Goal: Book appointment/travel/reservation

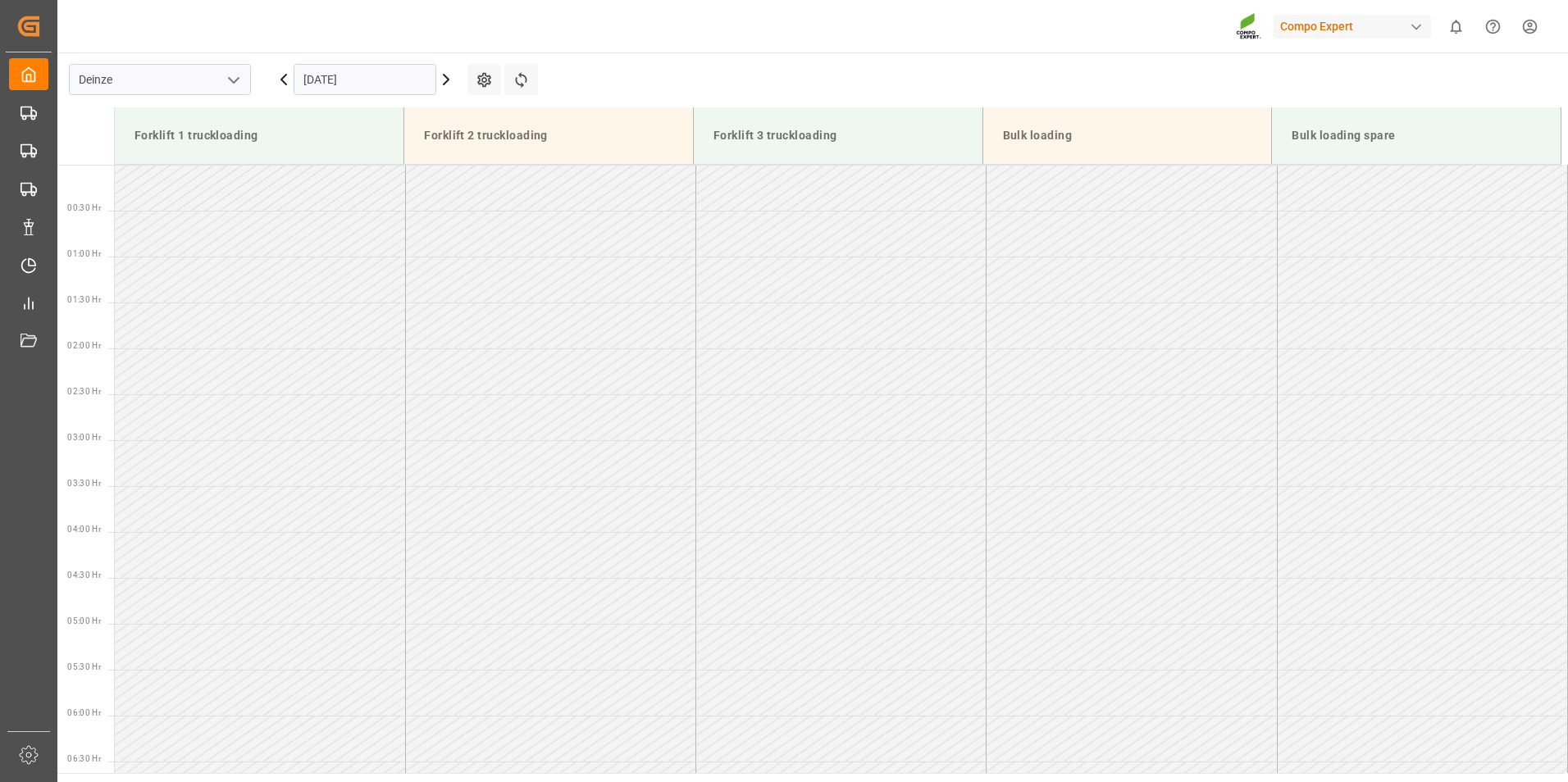
scroll to position [927, 0]
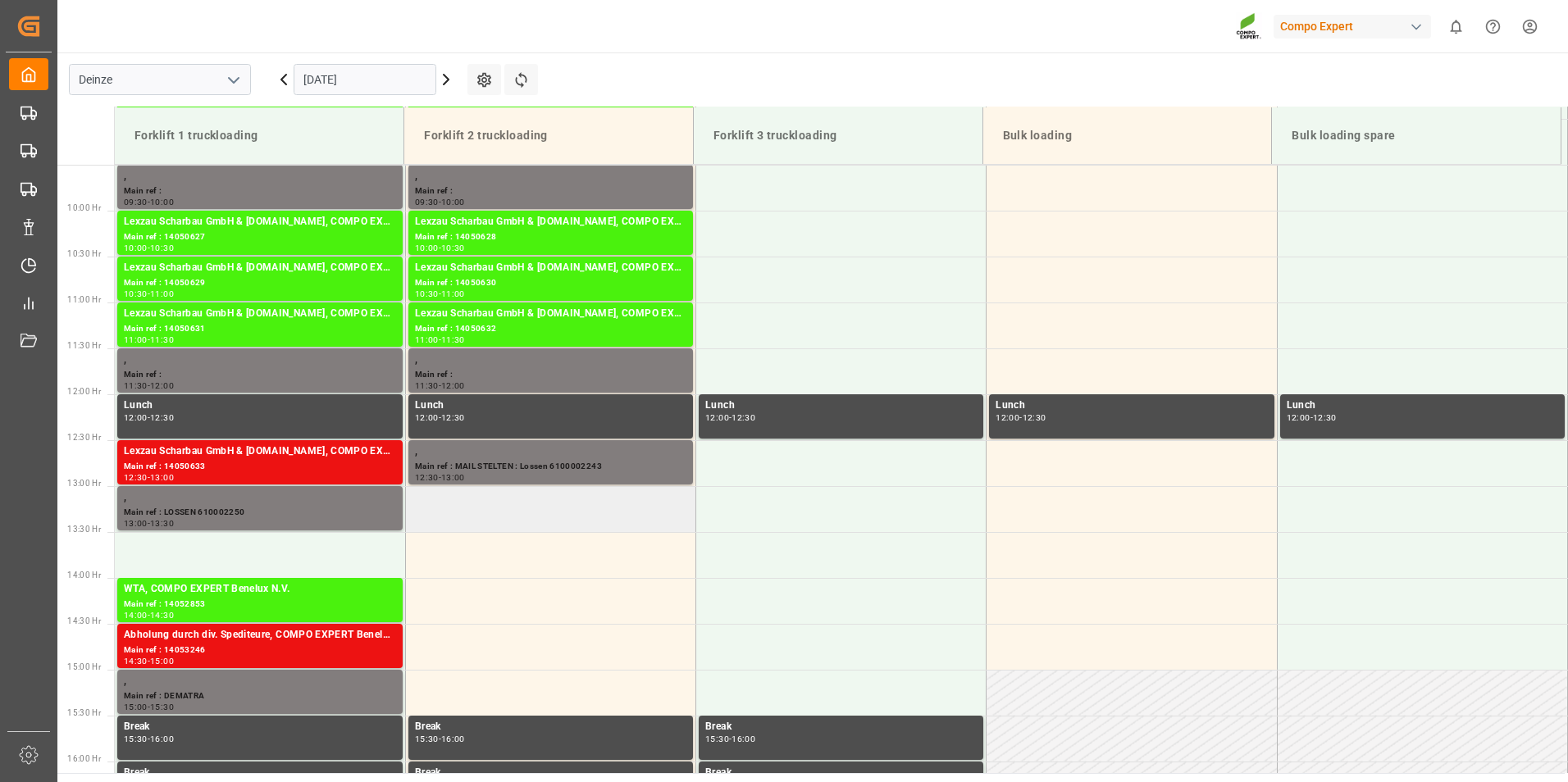
scroll to position [855, 0]
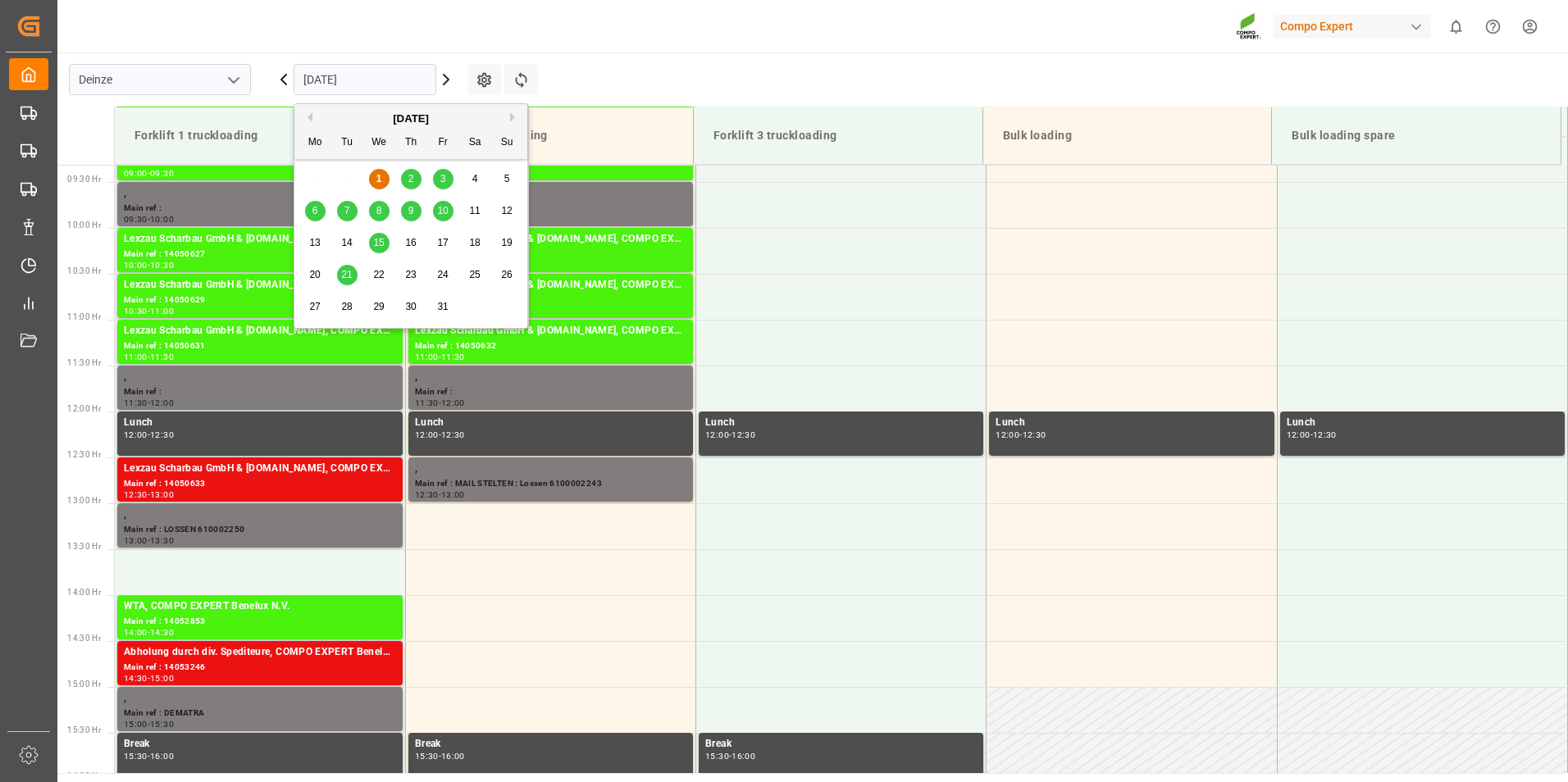
click at [395, 80] on input "[DATE]" at bounding box center [365, 80] width 143 height 31
click at [415, 181] on div "2" at bounding box center [410, 180] width 21 height 20
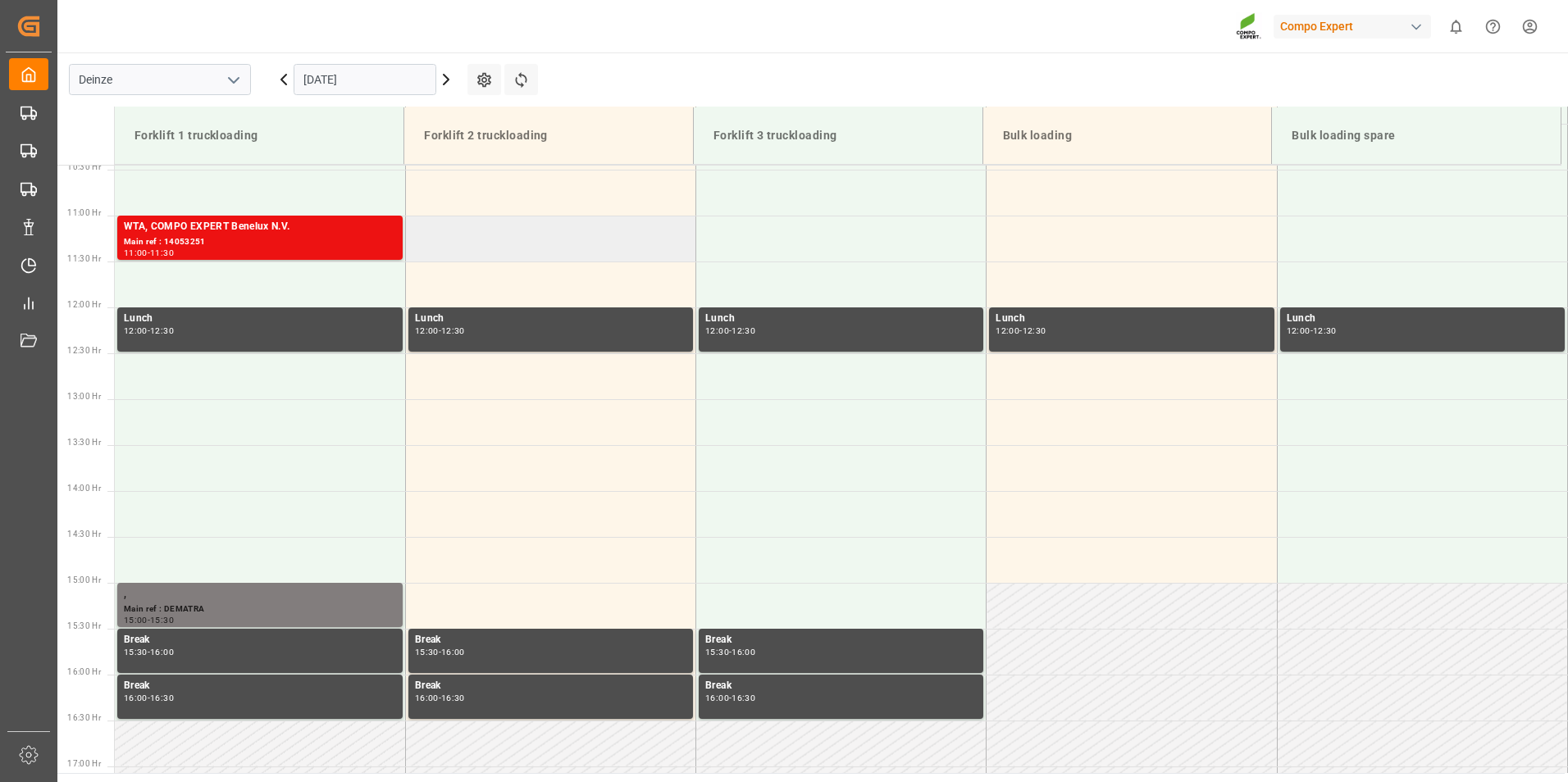
scroll to position [1019, 0]
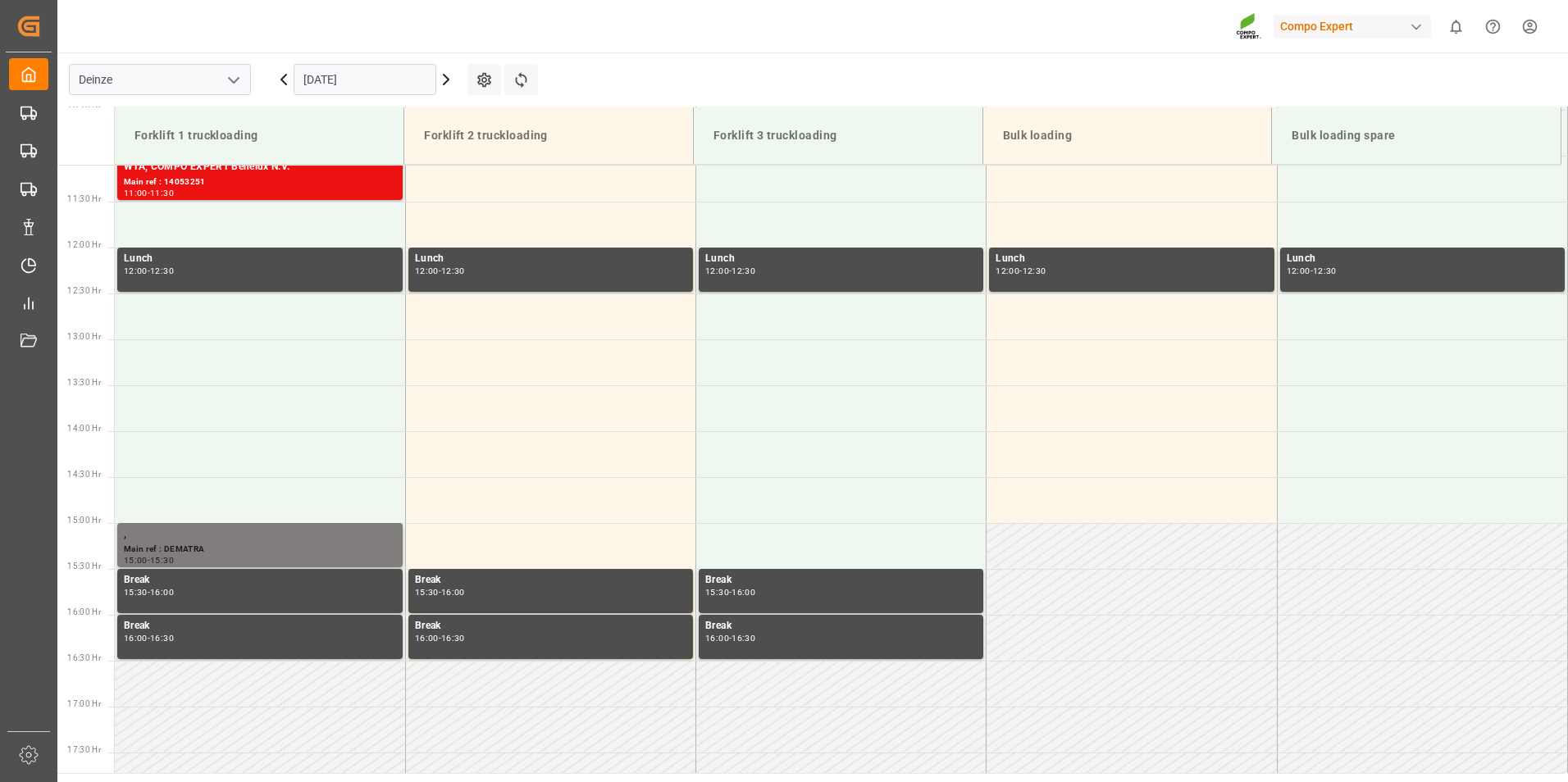
click at [400, 81] on input "[DATE]" at bounding box center [365, 80] width 143 height 31
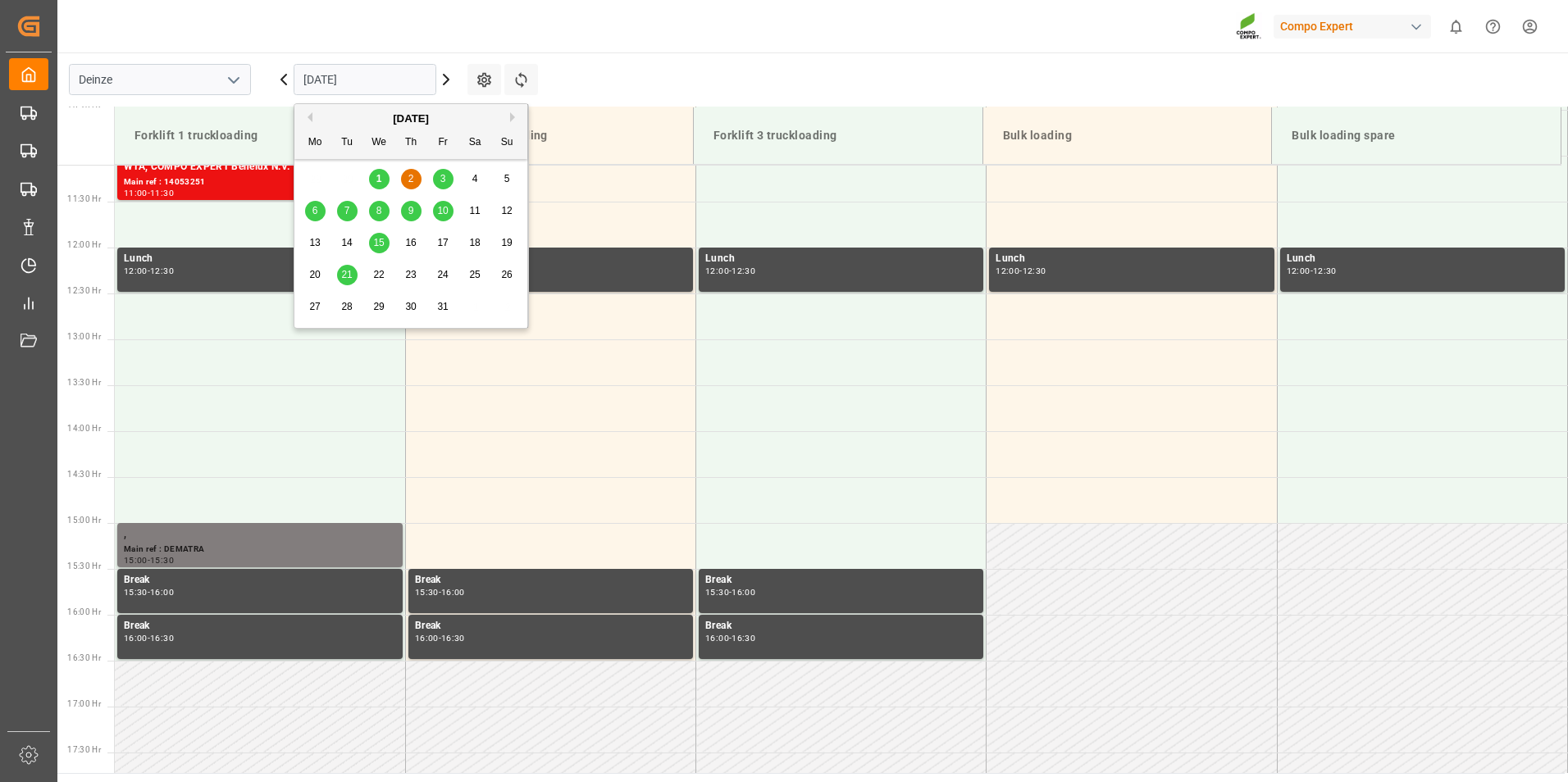
click at [381, 181] on span "1" at bounding box center [378, 179] width 6 height 11
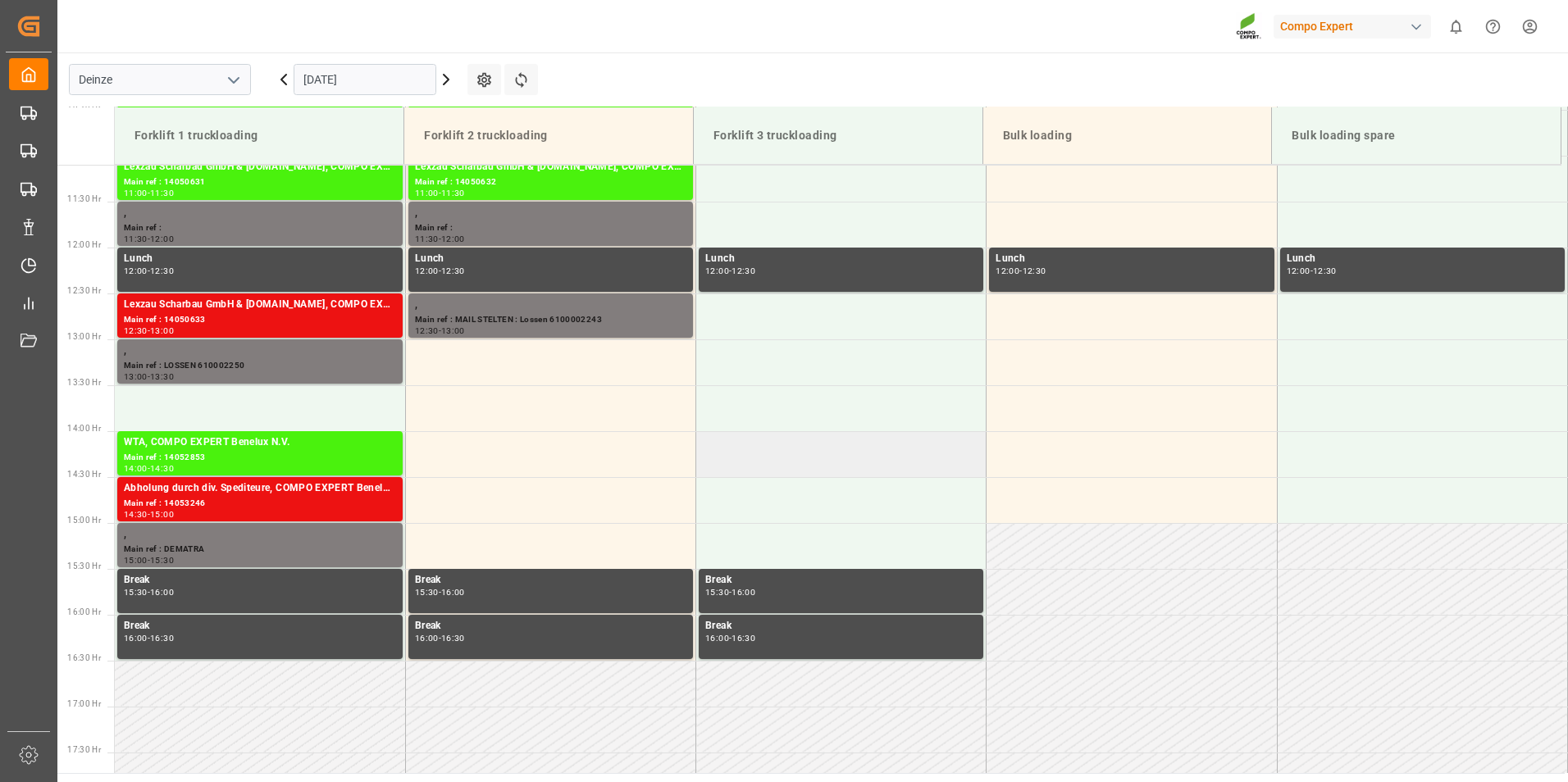
scroll to position [937, 0]
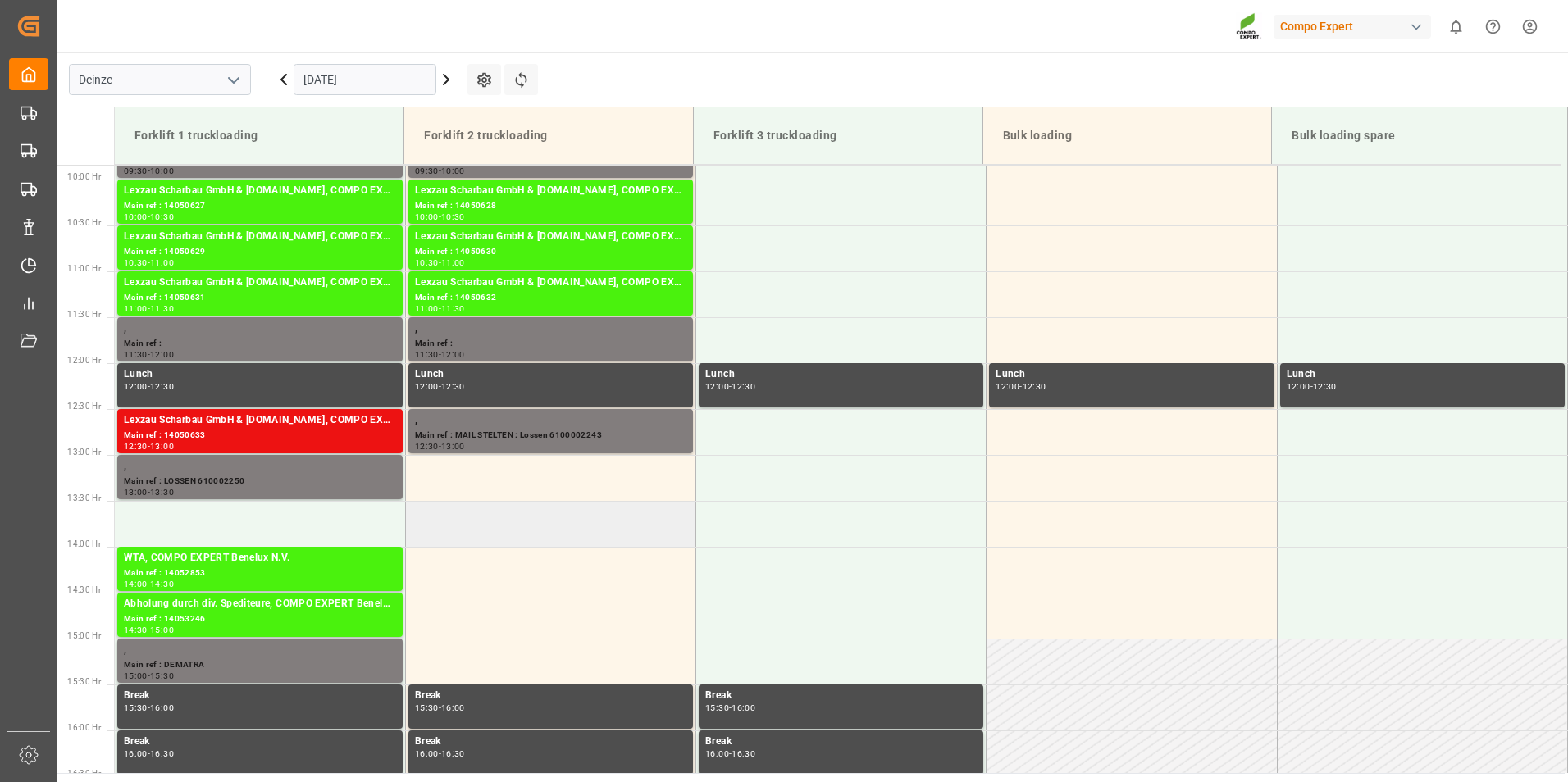
scroll to position [897, 0]
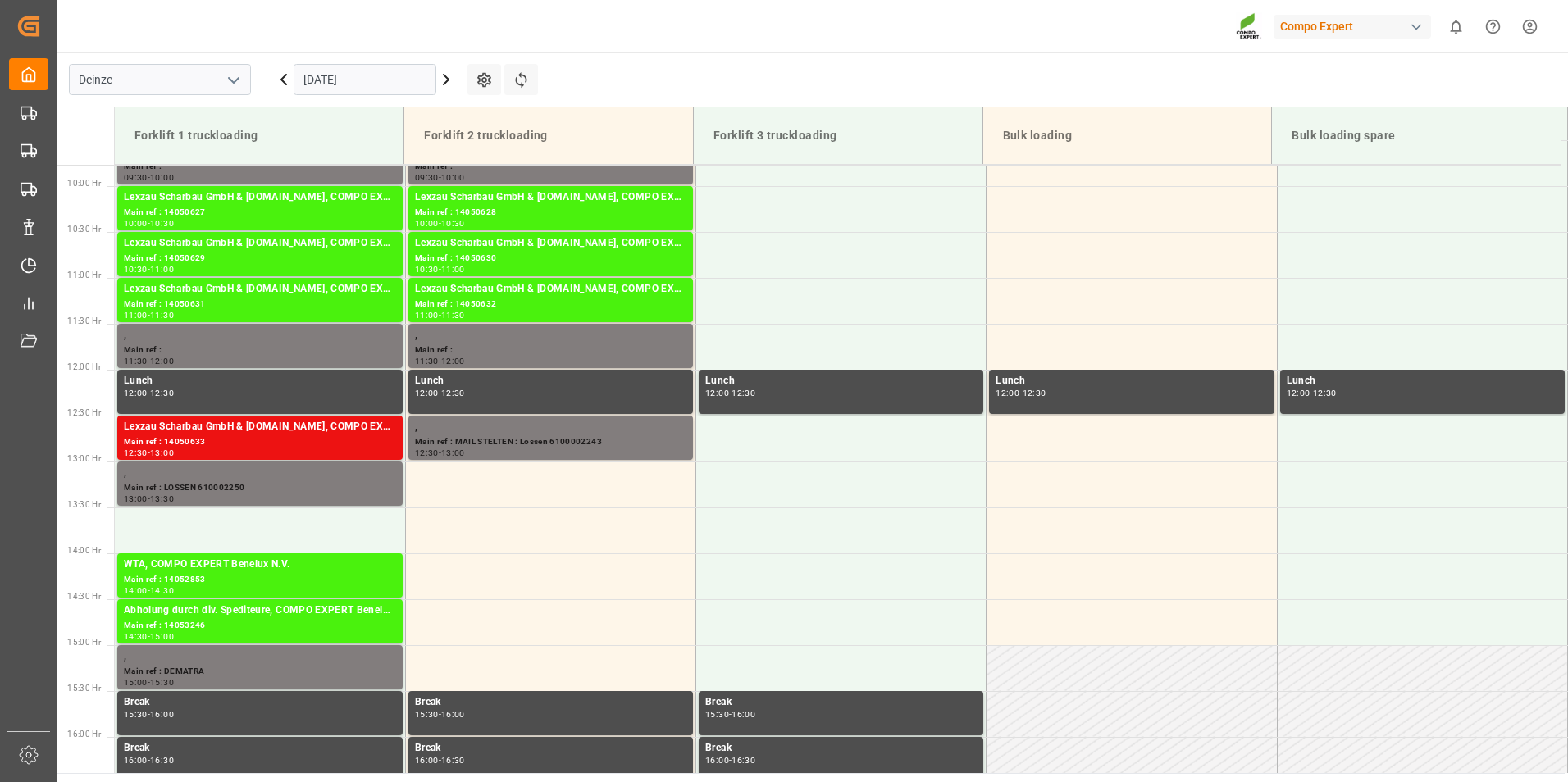
click at [378, 84] on input "[DATE]" at bounding box center [365, 80] width 143 height 31
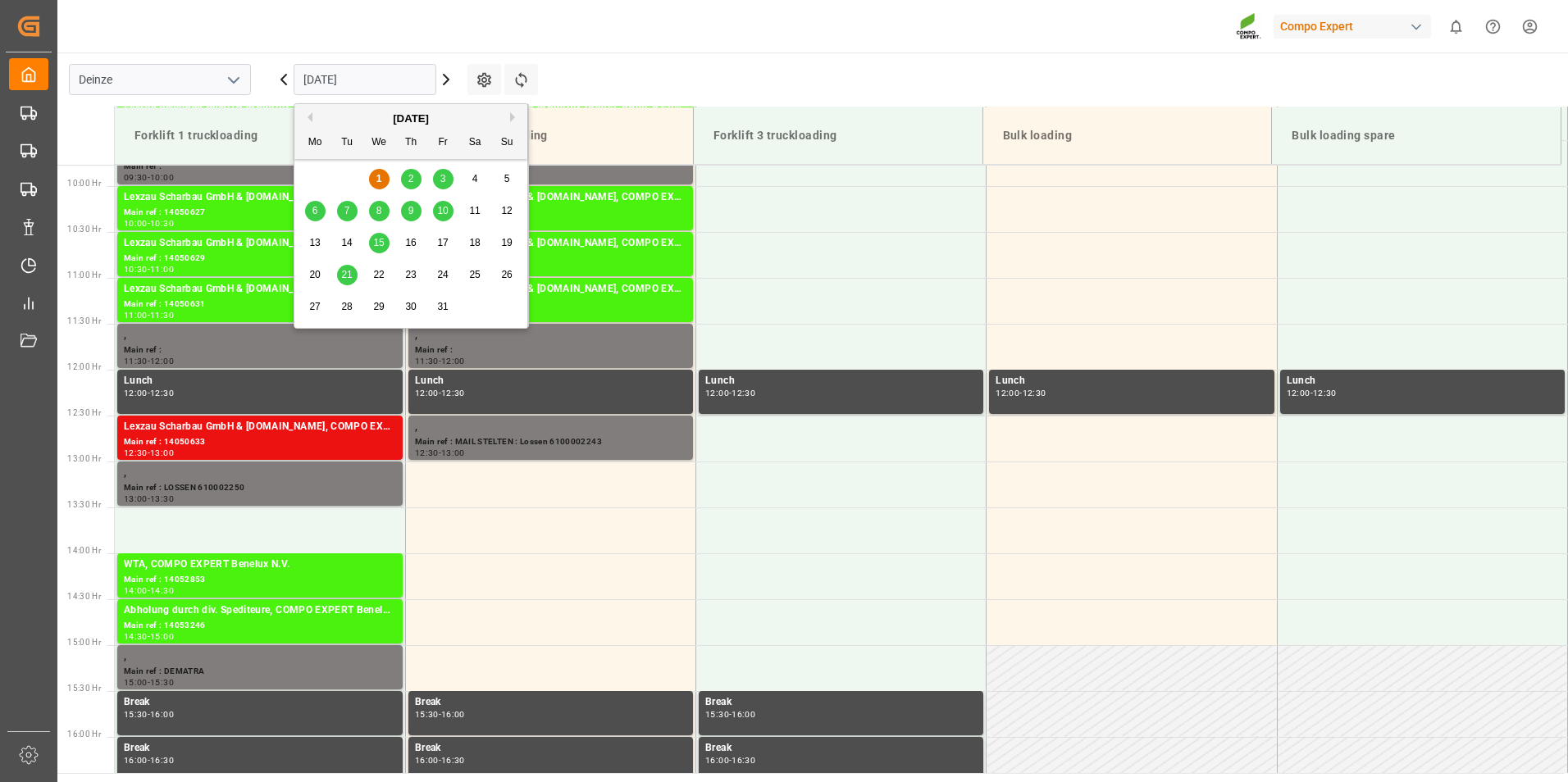
click at [409, 179] on span "2" at bounding box center [410, 179] width 6 height 11
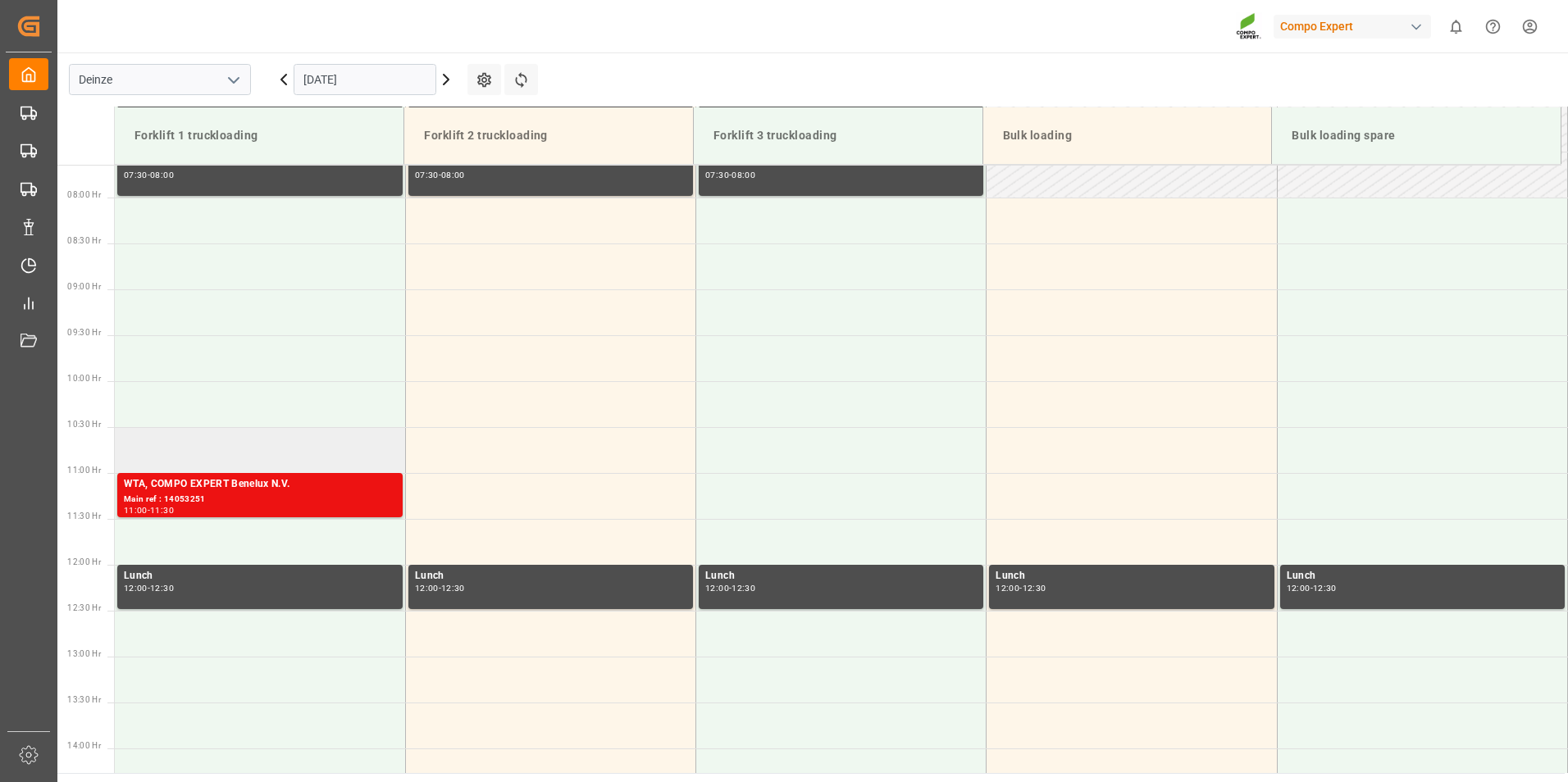
scroll to position [701, 0]
click at [280, 80] on icon at bounding box center [284, 80] width 20 height 20
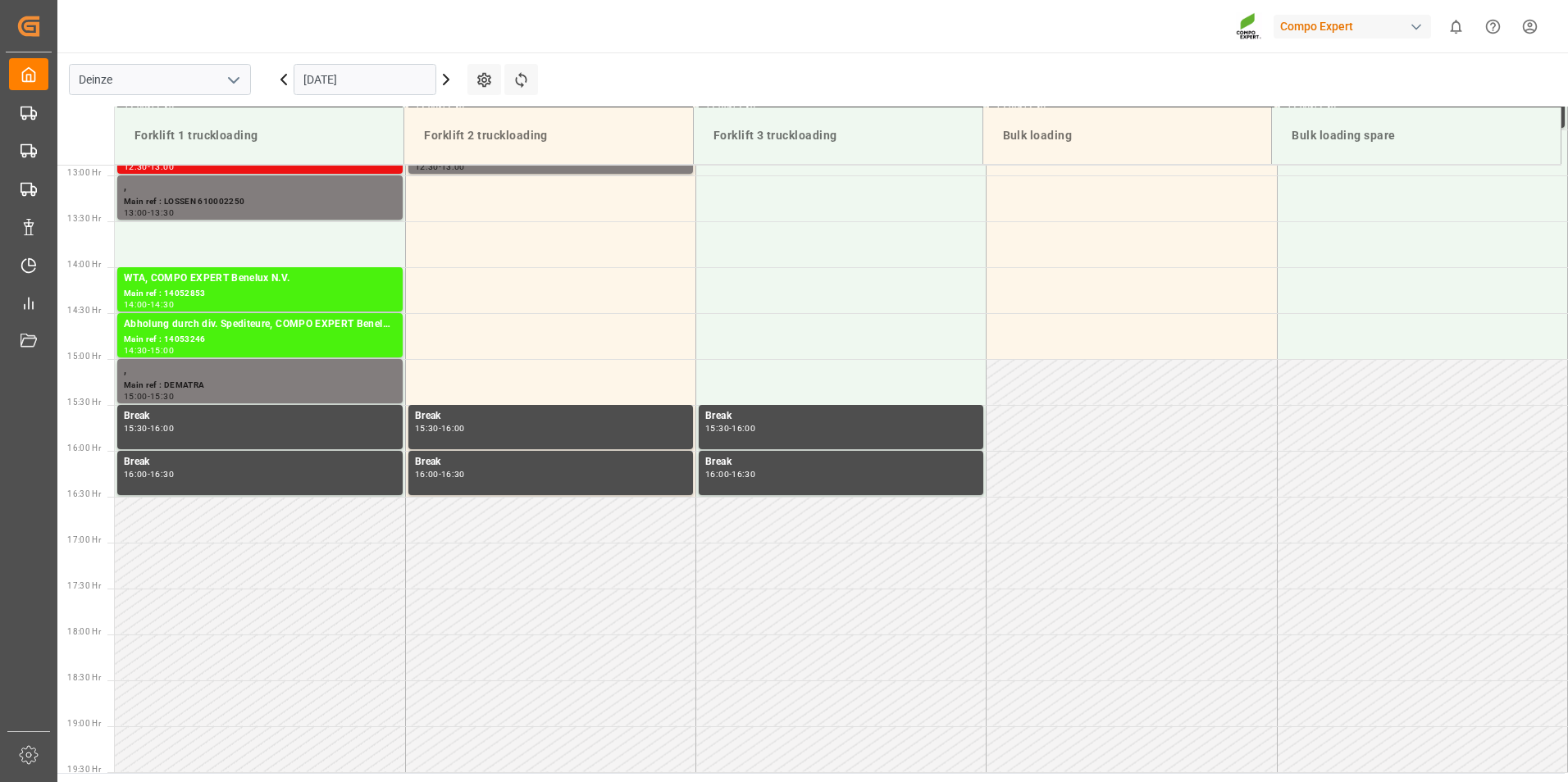
scroll to position [1274, 0]
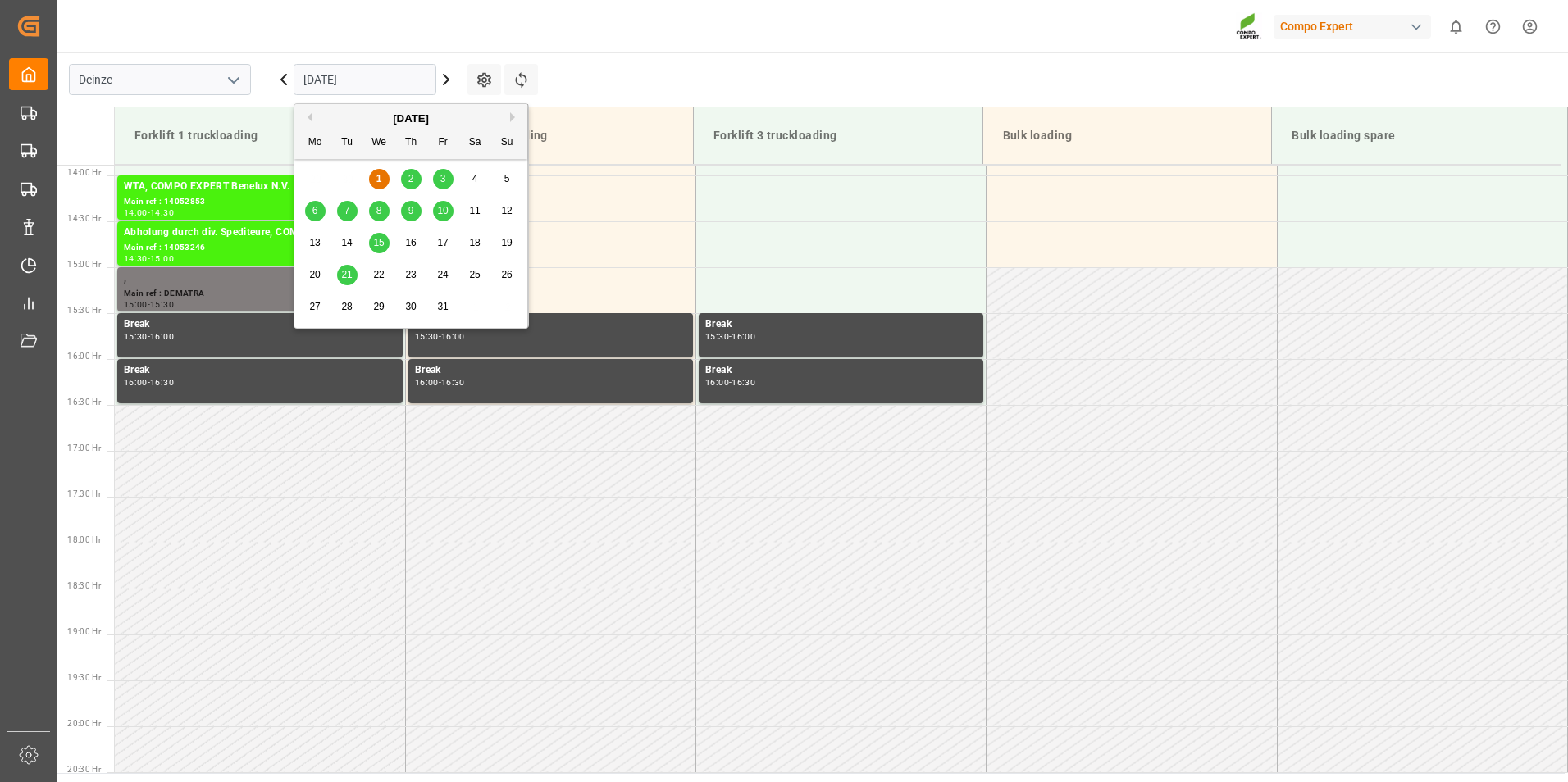
click at [388, 78] on input "[DATE]" at bounding box center [365, 80] width 143 height 31
click at [408, 181] on span "2" at bounding box center [410, 179] width 6 height 11
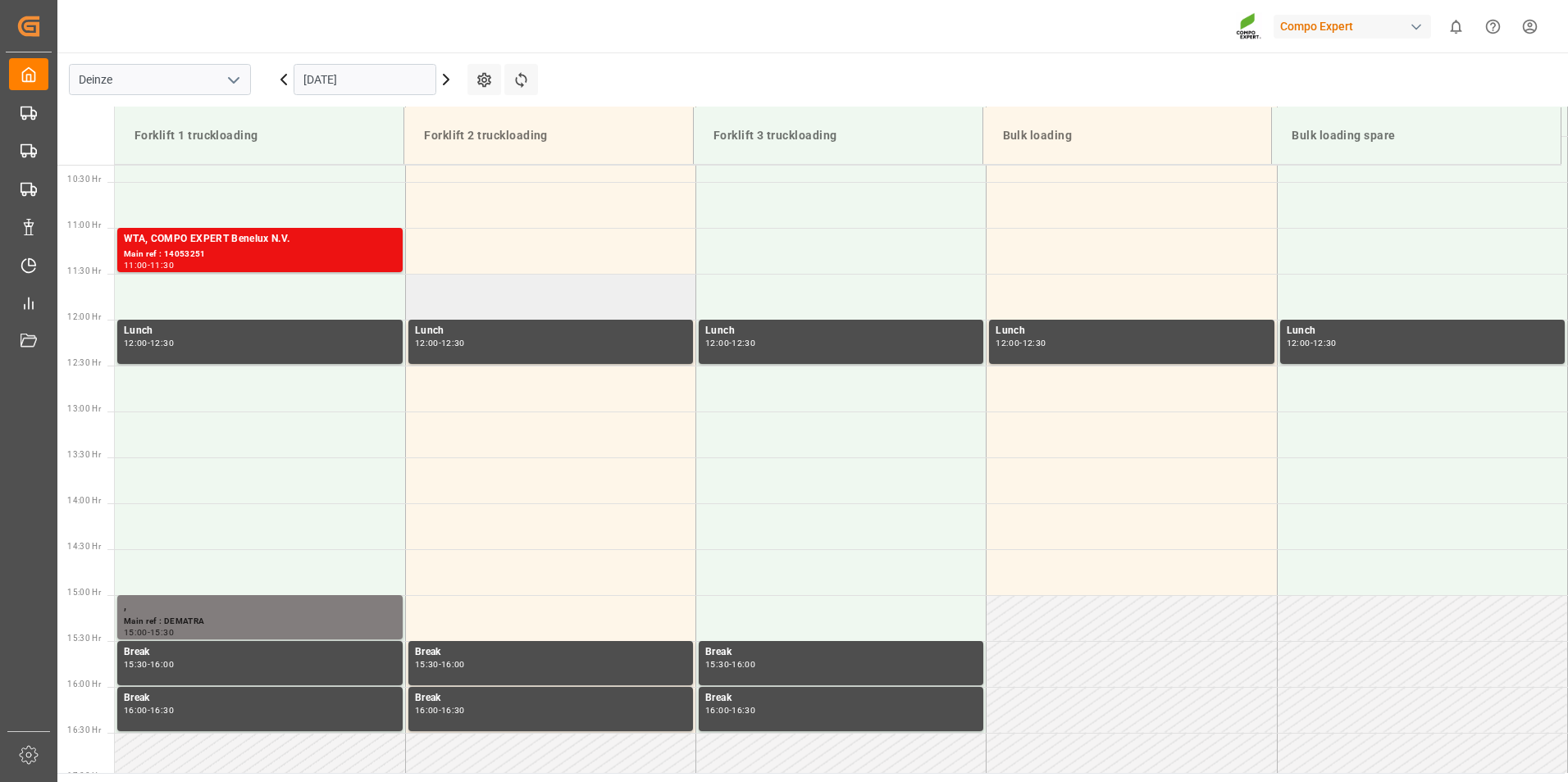
scroll to position [783, 0]
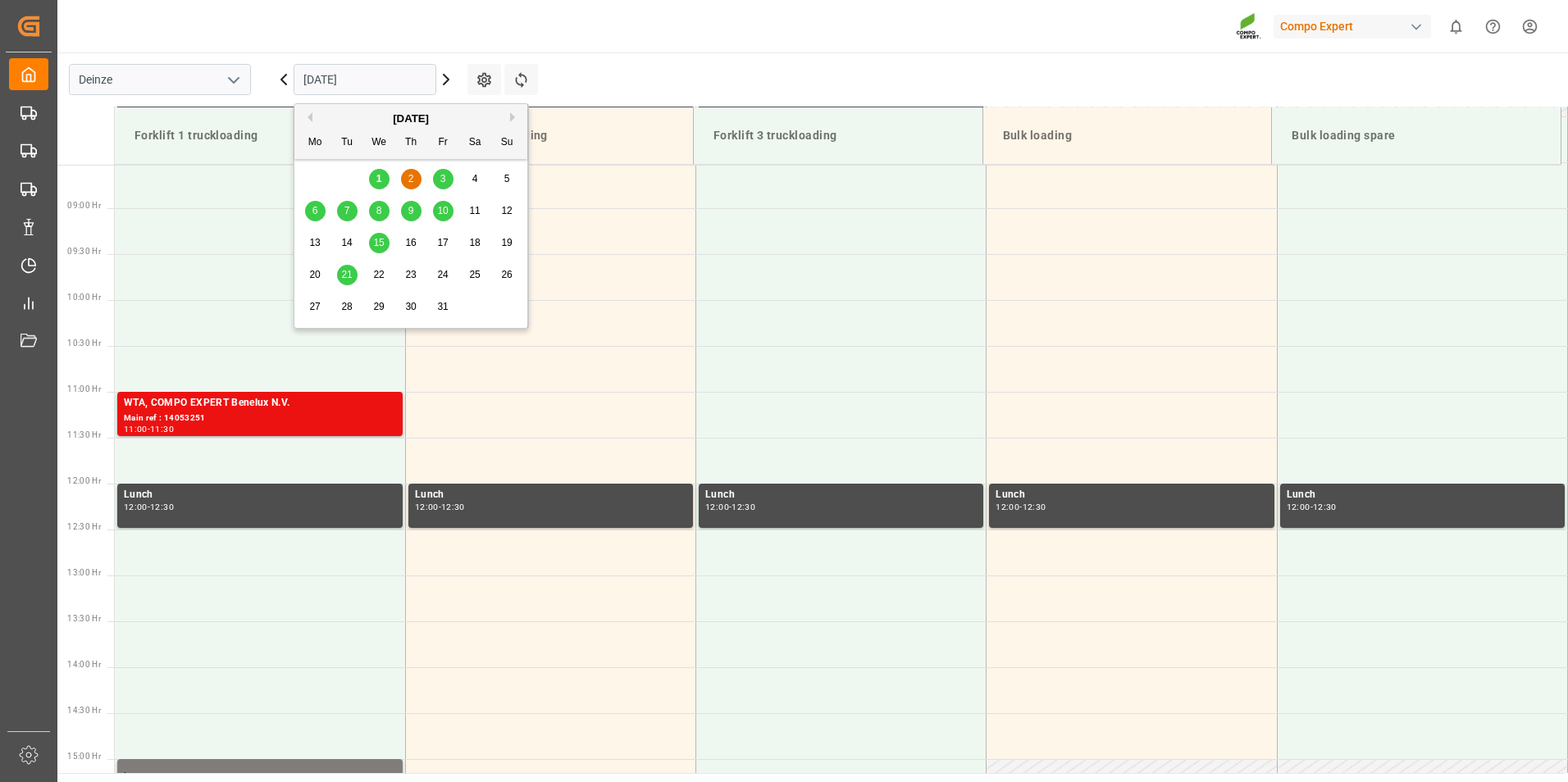
click at [382, 84] on input "[DATE]" at bounding box center [365, 80] width 143 height 31
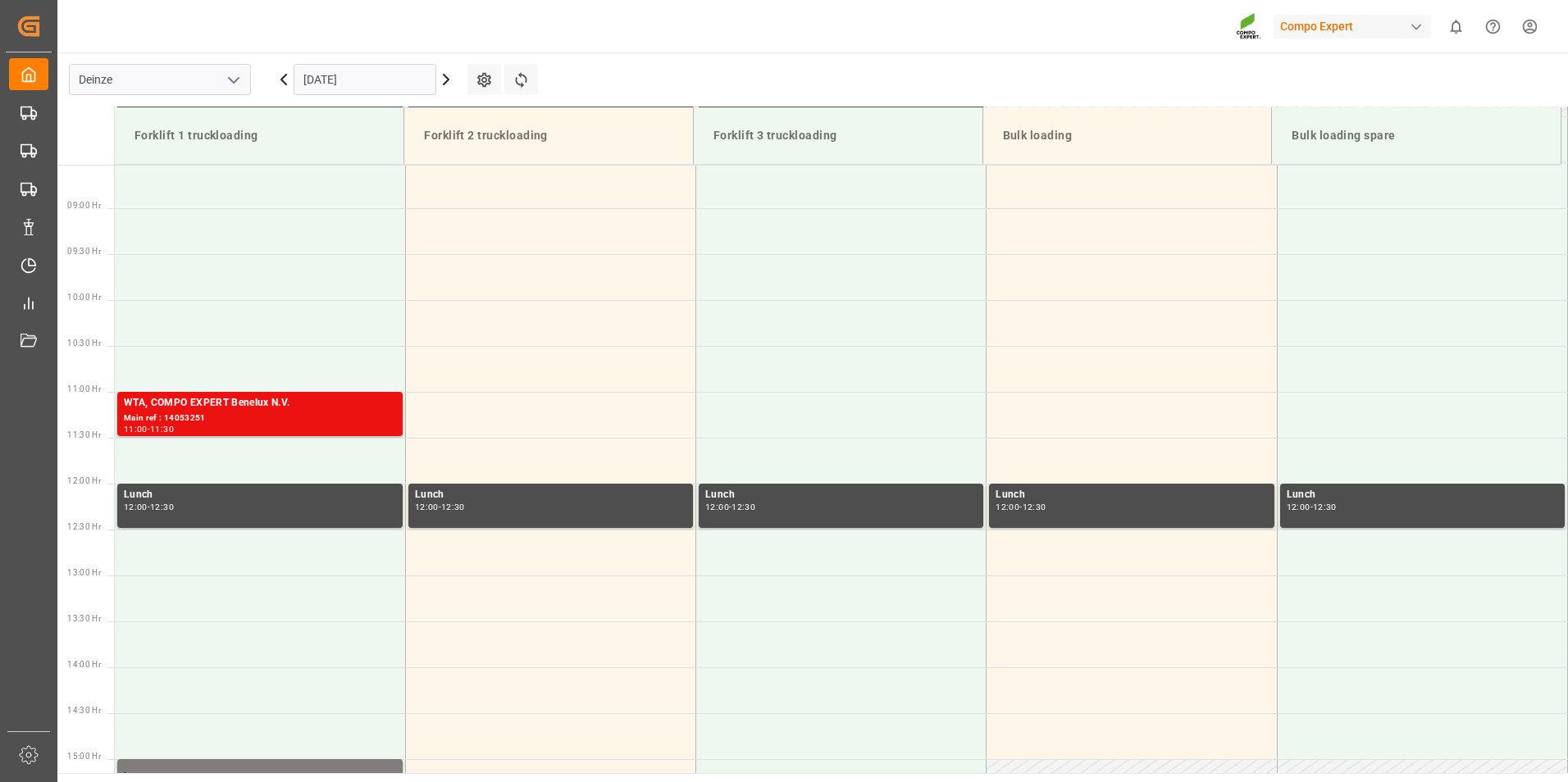
click at [282, 76] on icon at bounding box center [284, 80] width 20 height 20
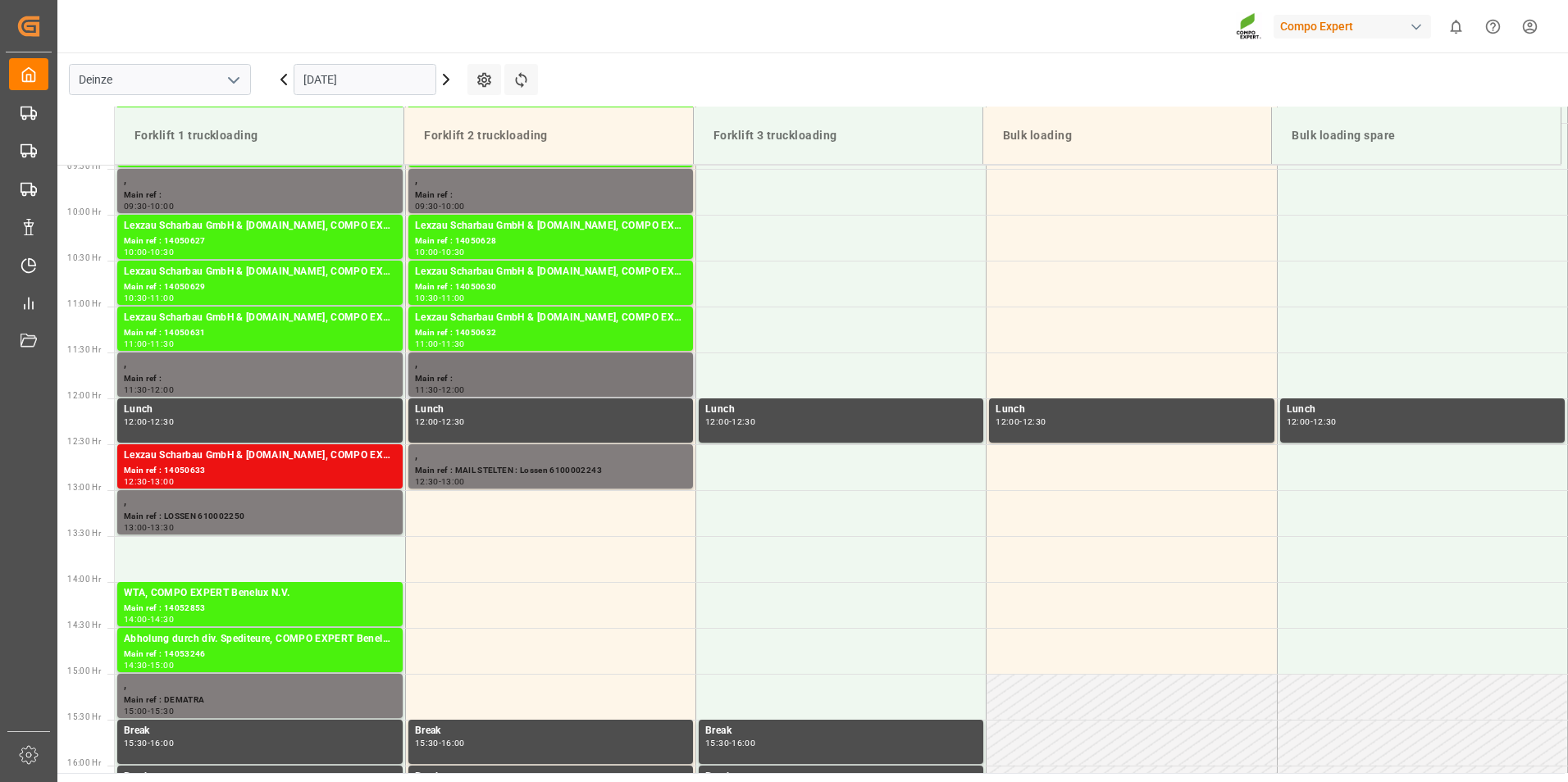
scroll to position [865, 0]
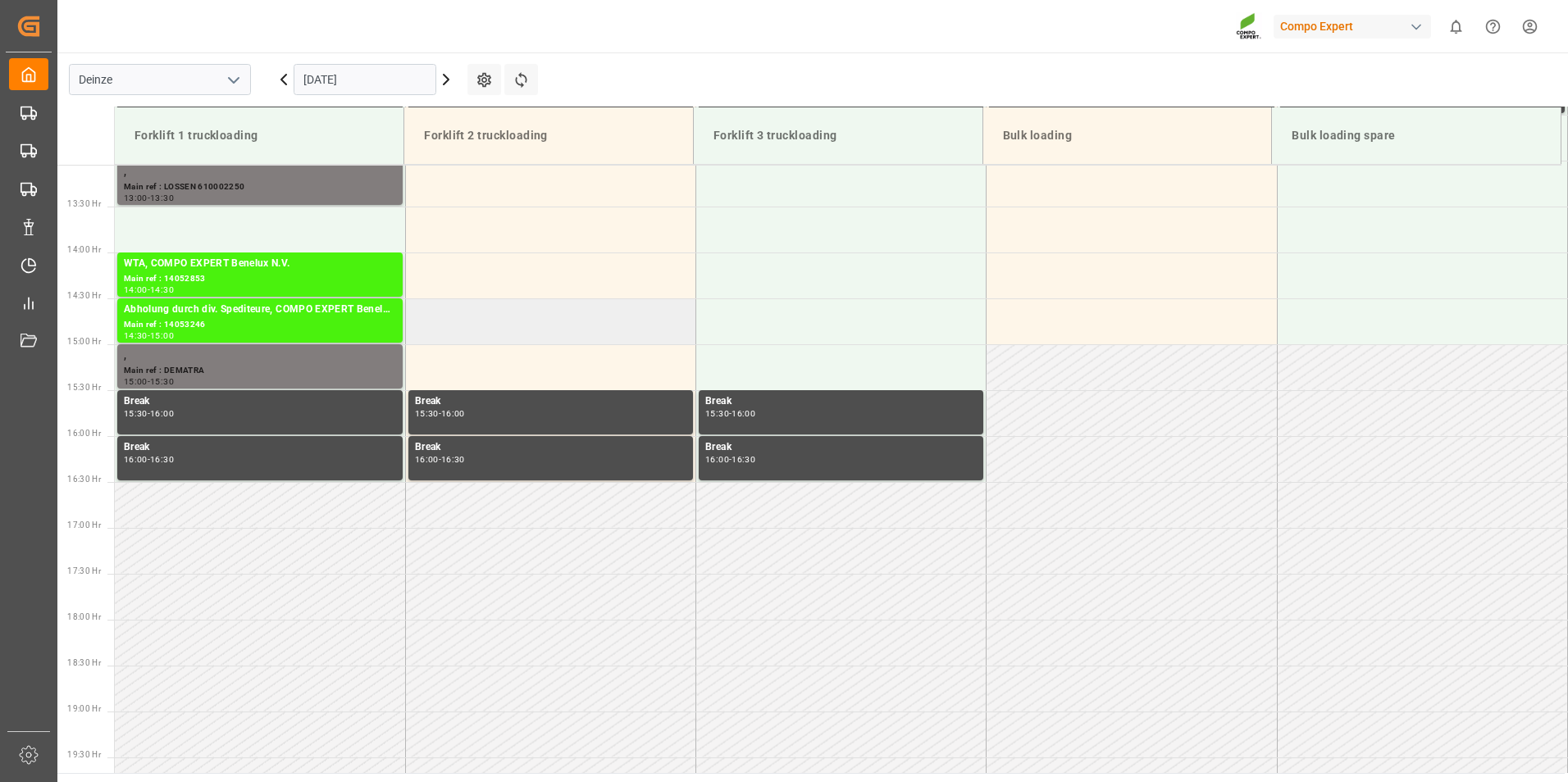
scroll to position [1028, 0]
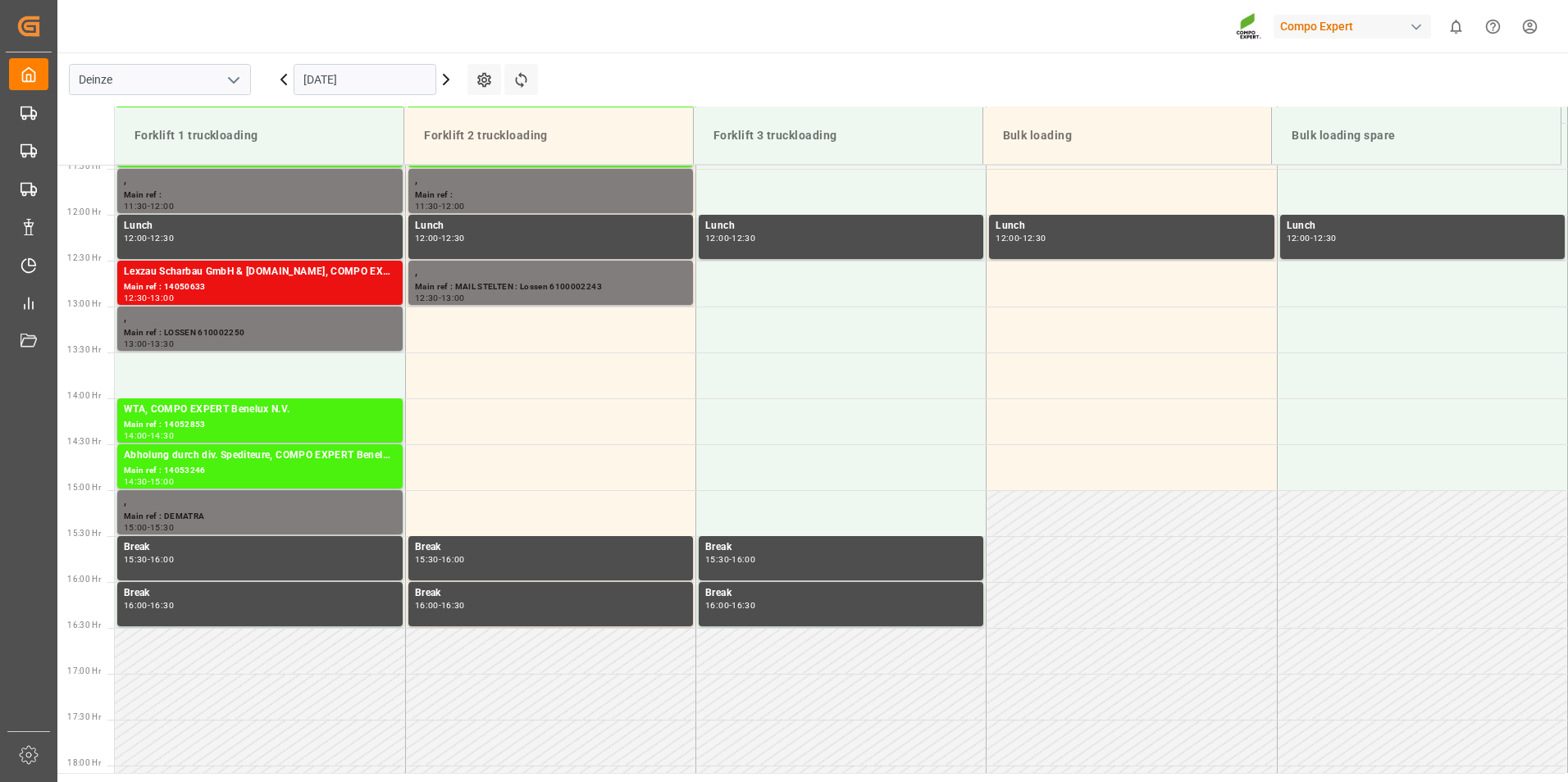
scroll to position [1274, 0]
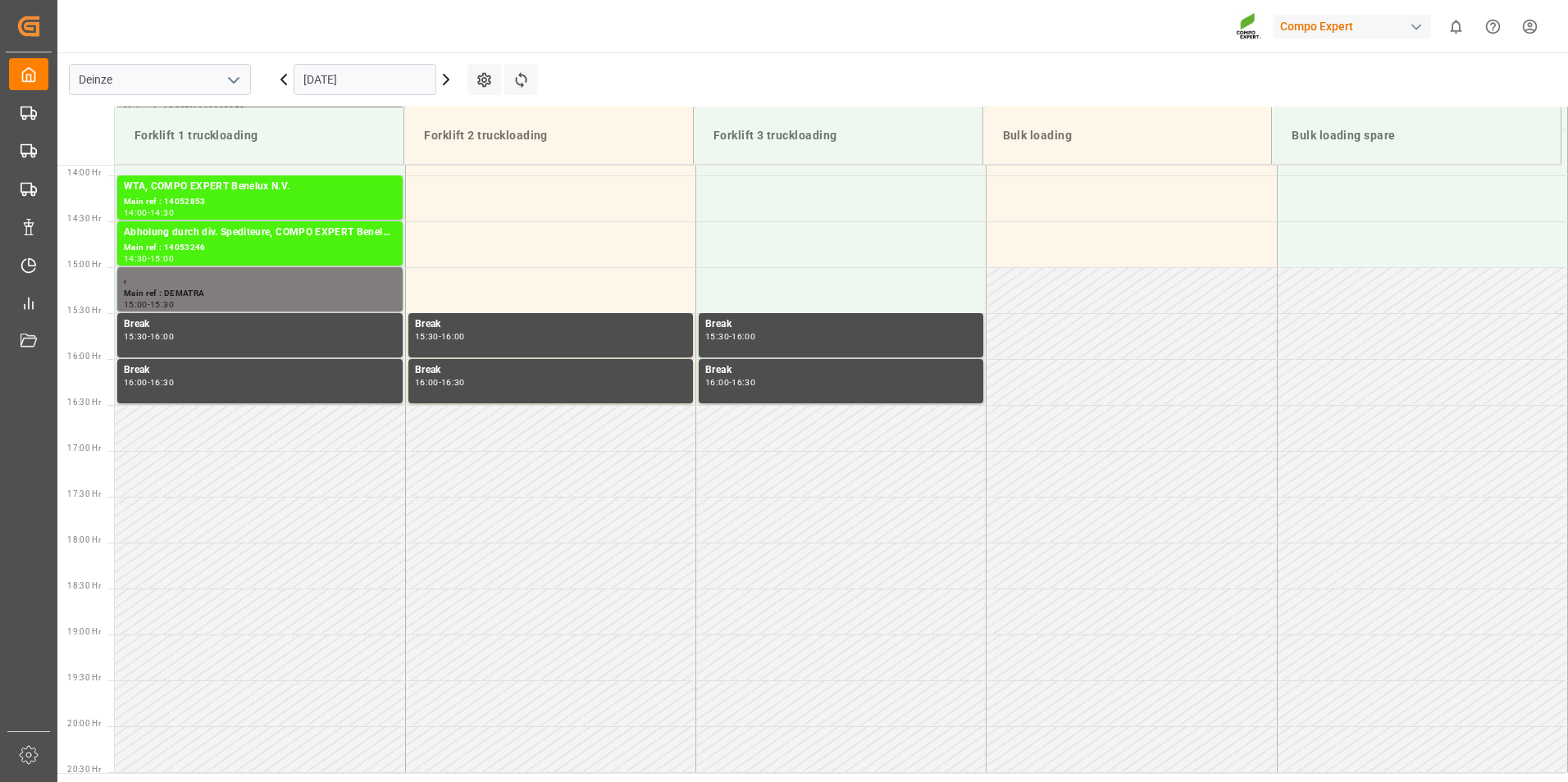
click at [441, 82] on icon at bounding box center [446, 80] width 20 height 20
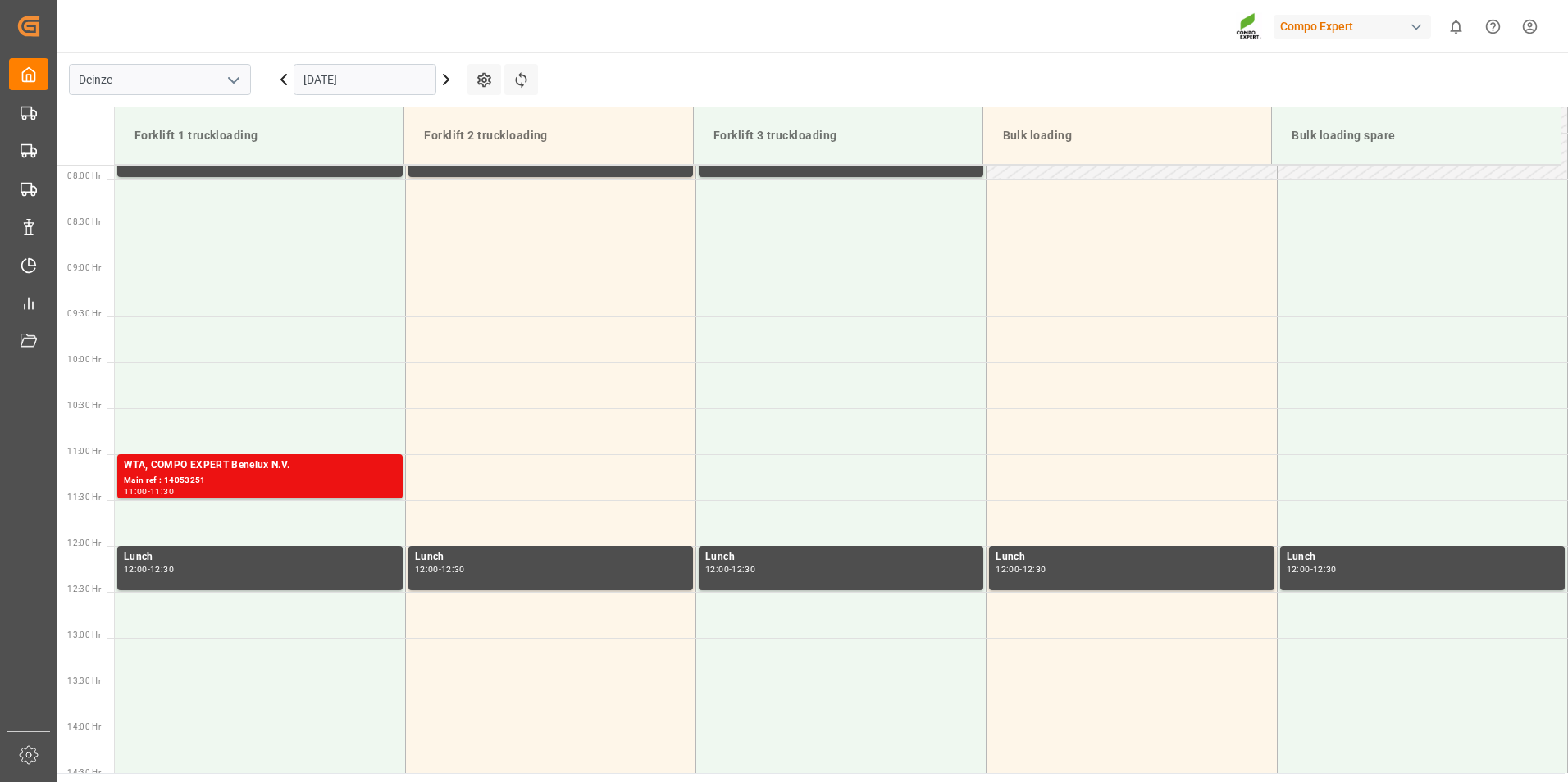
scroll to position [725, 0]
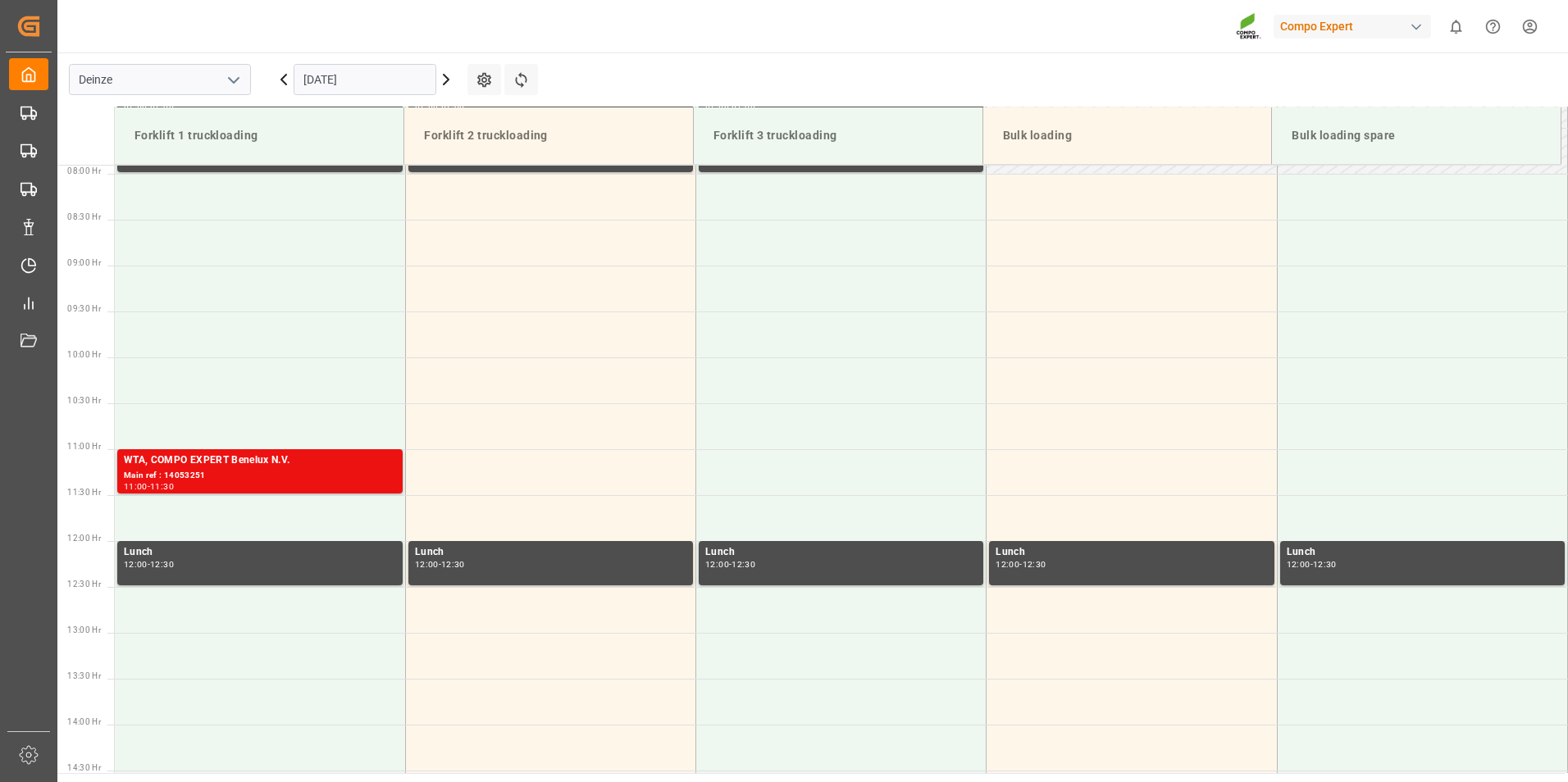
click at [287, 82] on icon at bounding box center [284, 80] width 20 height 20
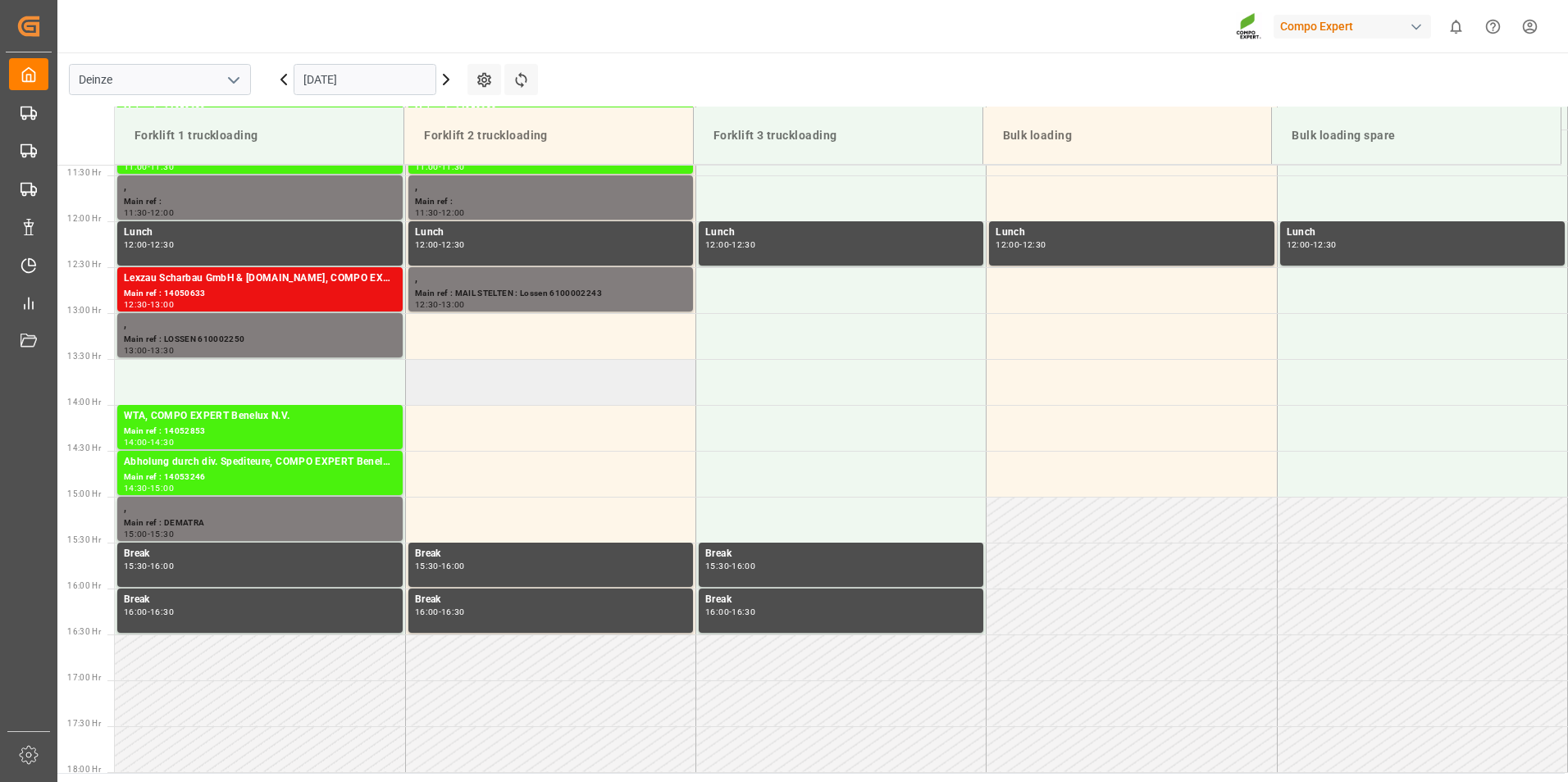
scroll to position [947, 0]
